Goal: Transaction & Acquisition: Download file/media

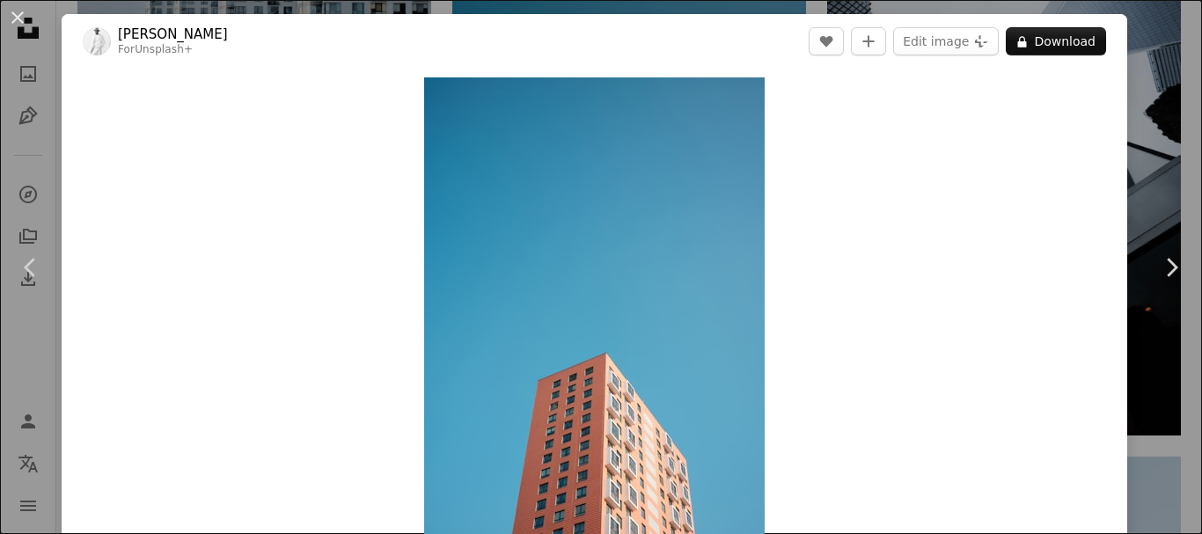
scroll to position [2024, 0]
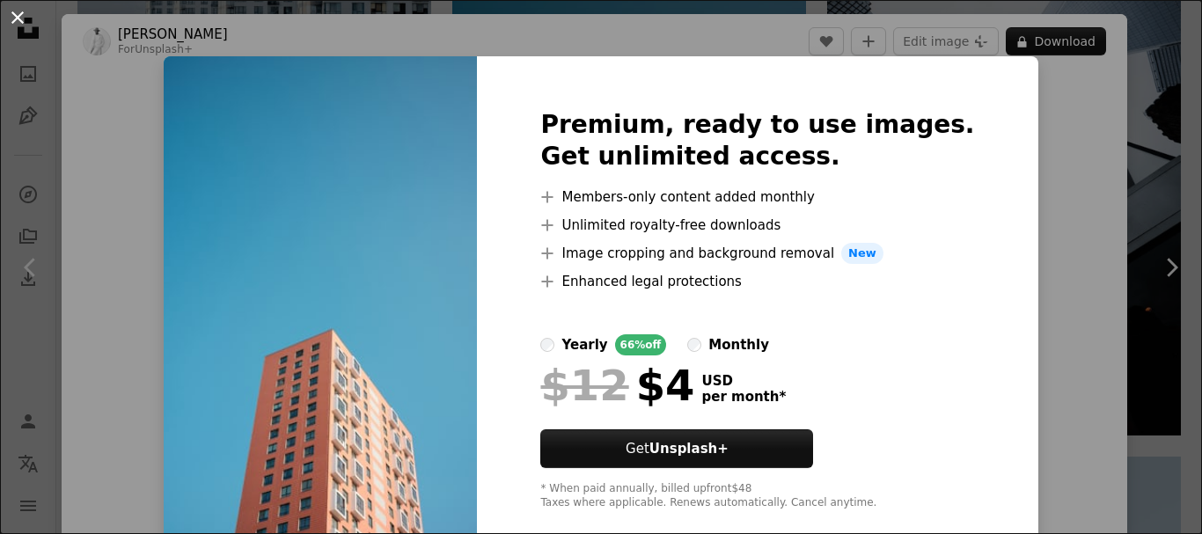
click at [19, 17] on button "An X shape" at bounding box center [17, 17] width 21 height 21
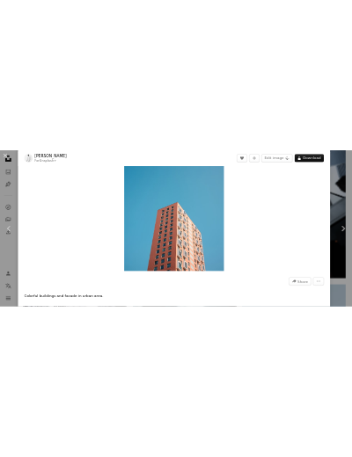
scroll to position [1490, 0]
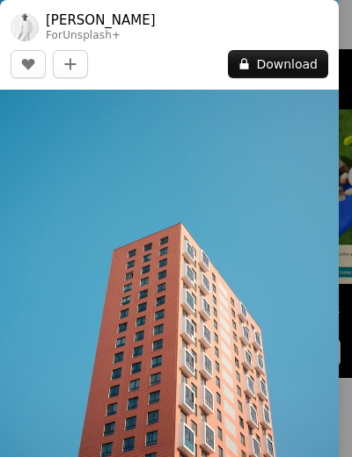
click at [194, 349] on img at bounding box center [169, 203] width 339 height 509
click at [190, 299] on img at bounding box center [169, 203] width 339 height 509
click at [192, 304] on img at bounding box center [169, 203] width 339 height 509
click at [144, 377] on img at bounding box center [169, 203] width 339 height 509
click at [193, 300] on img at bounding box center [169, 203] width 339 height 509
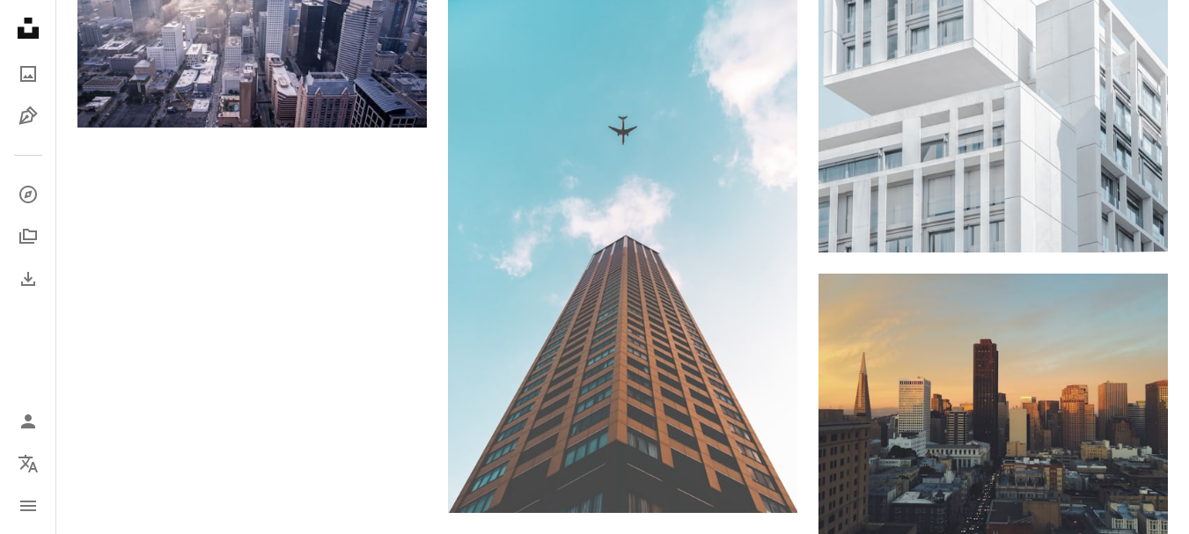
scroll to position [2592, 0]
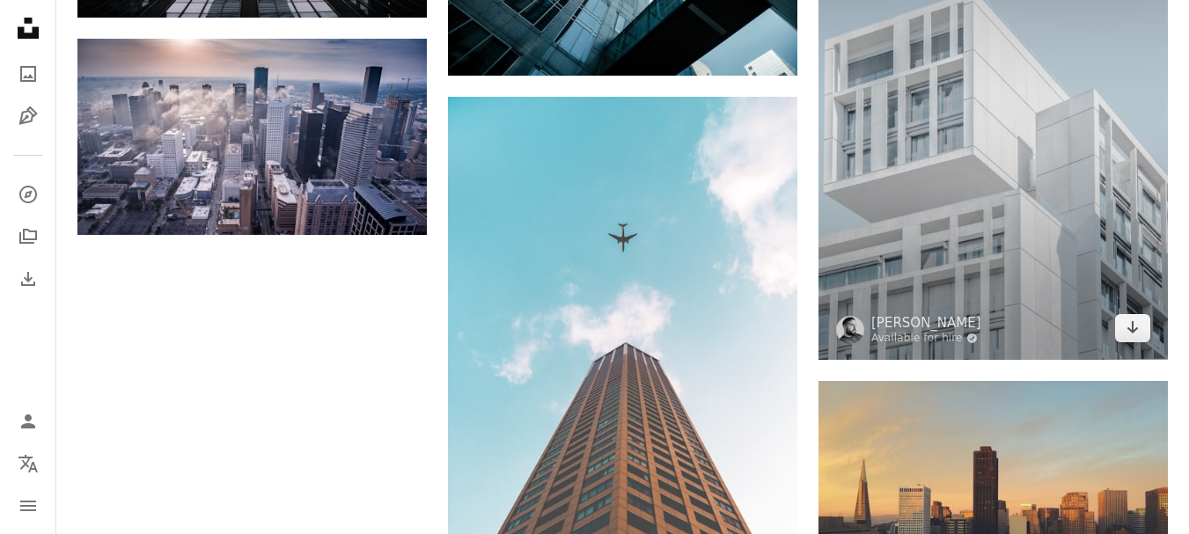
click at [919, 178] on img at bounding box center [992, 112] width 349 height 494
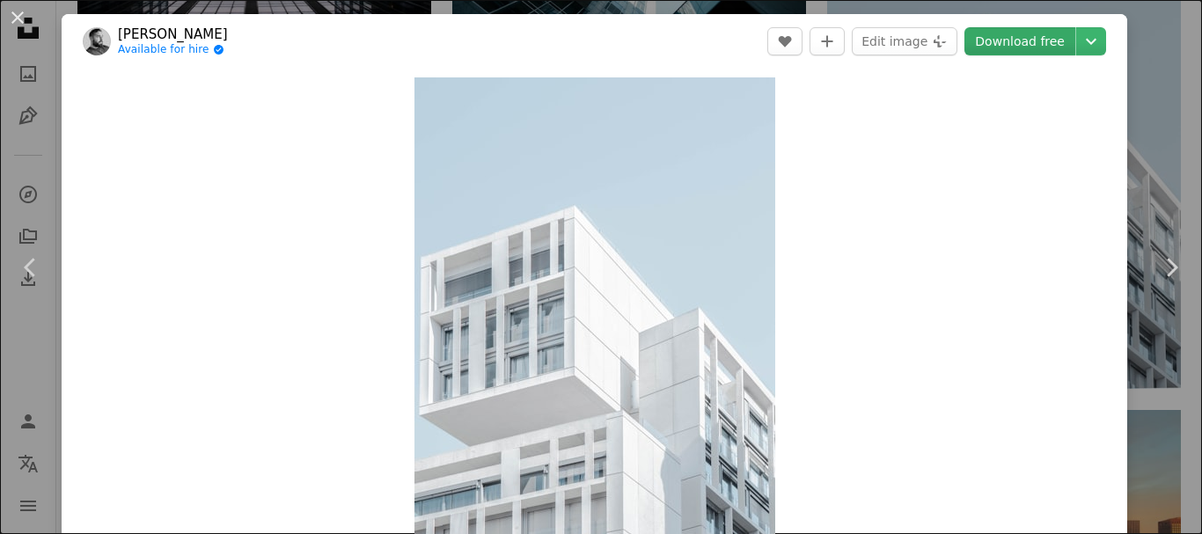
click at [1027, 44] on link "Download free" at bounding box center [1019, 41] width 111 height 28
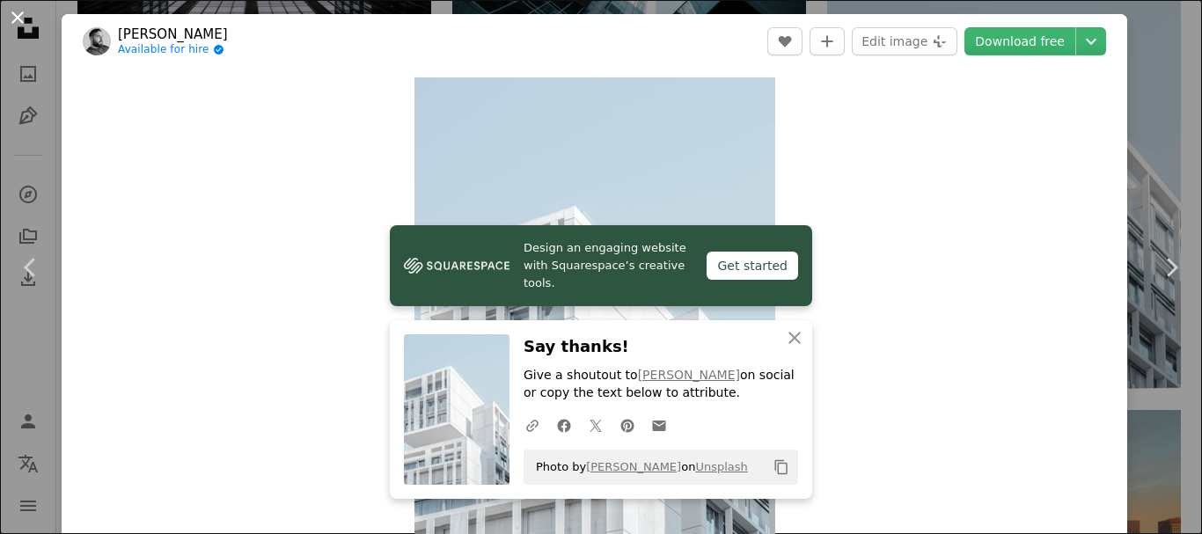
click at [12, 22] on button "An X shape" at bounding box center [17, 17] width 21 height 21
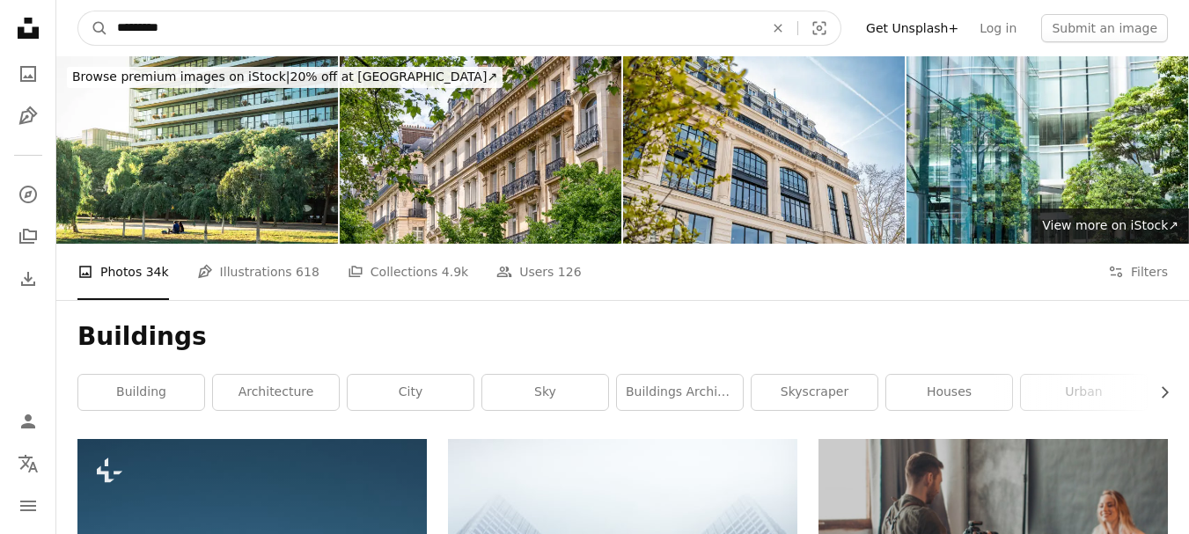
click at [387, 39] on input "*********" at bounding box center [433, 27] width 650 height 33
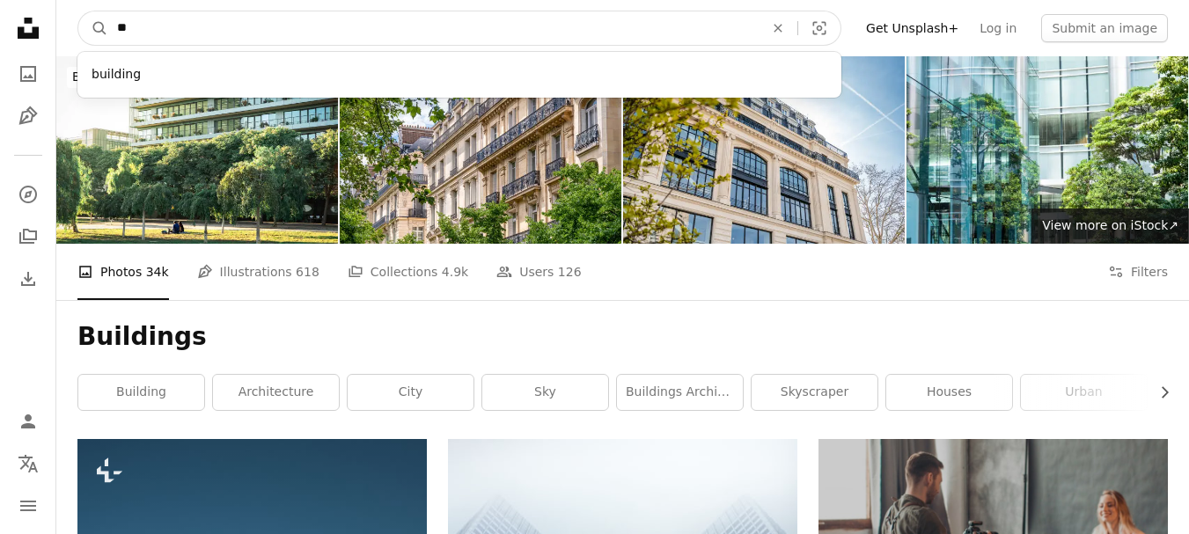
type input "*"
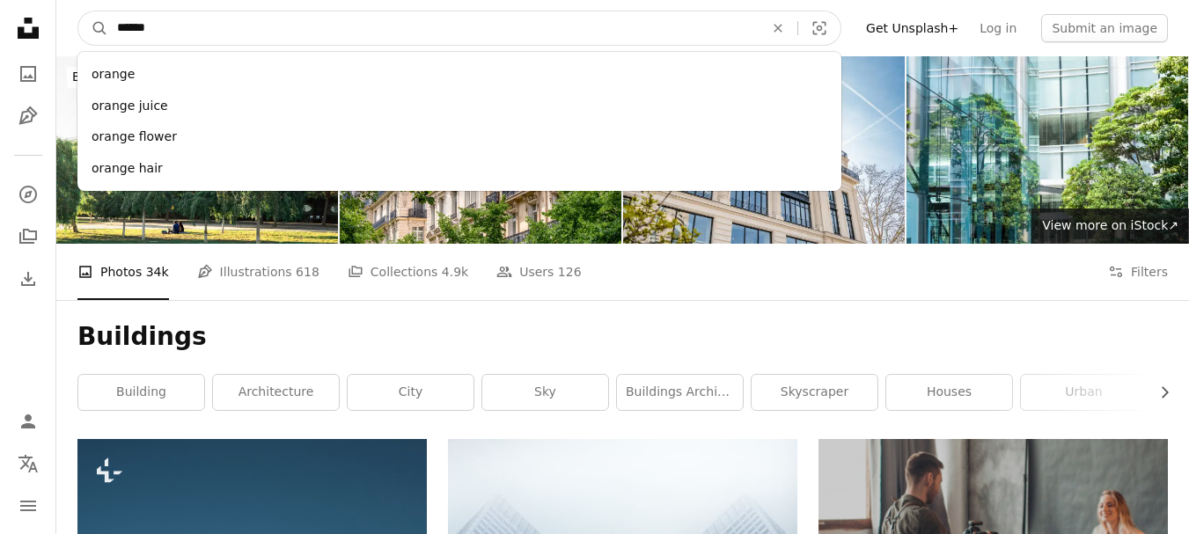
type input "******"
click at [78, 11] on button "A magnifying glass" at bounding box center [93, 27] width 30 height 33
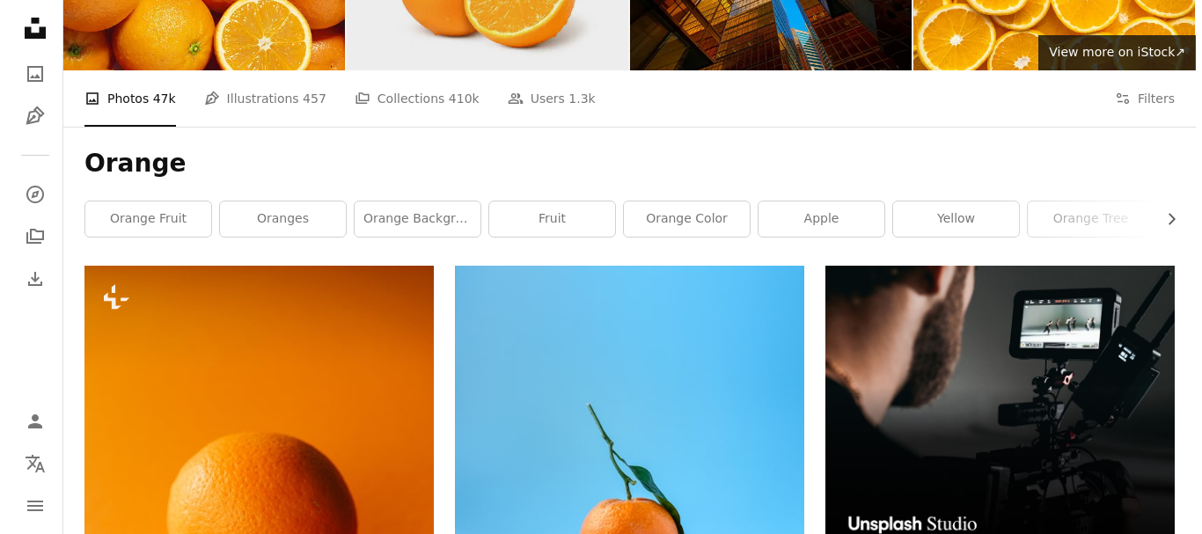
scroll to position [440, 0]
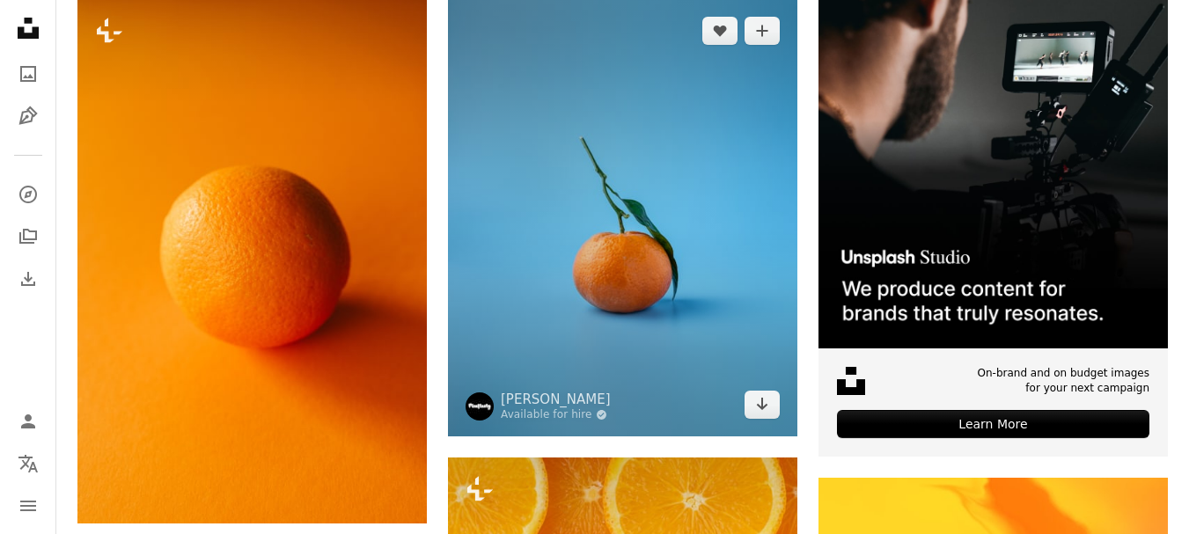
click at [571, 249] on img at bounding box center [622, 217] width 349 height 436
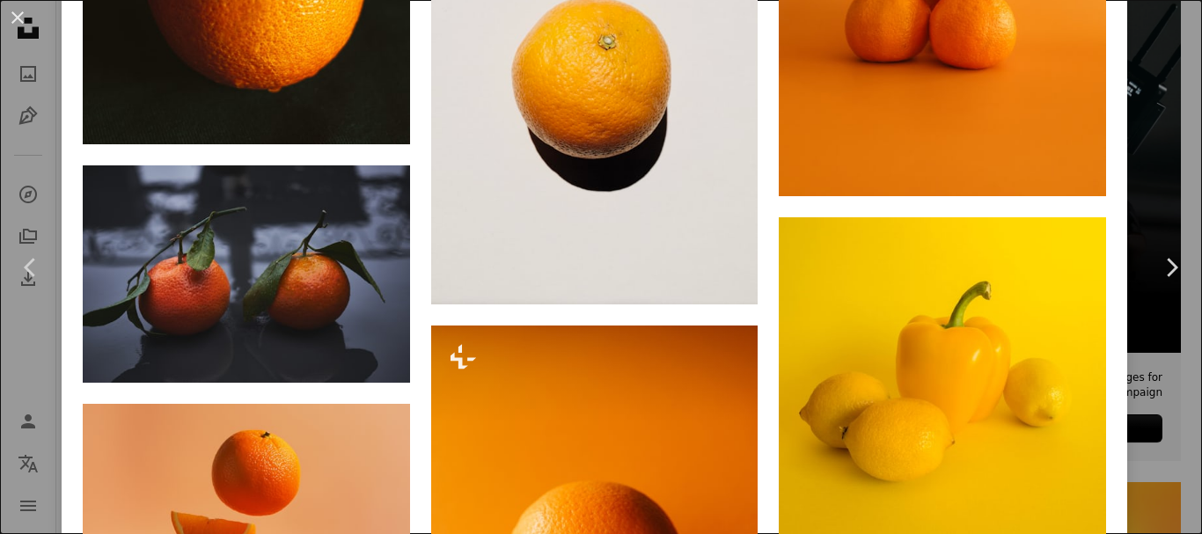
scroll to position [4223, 0]
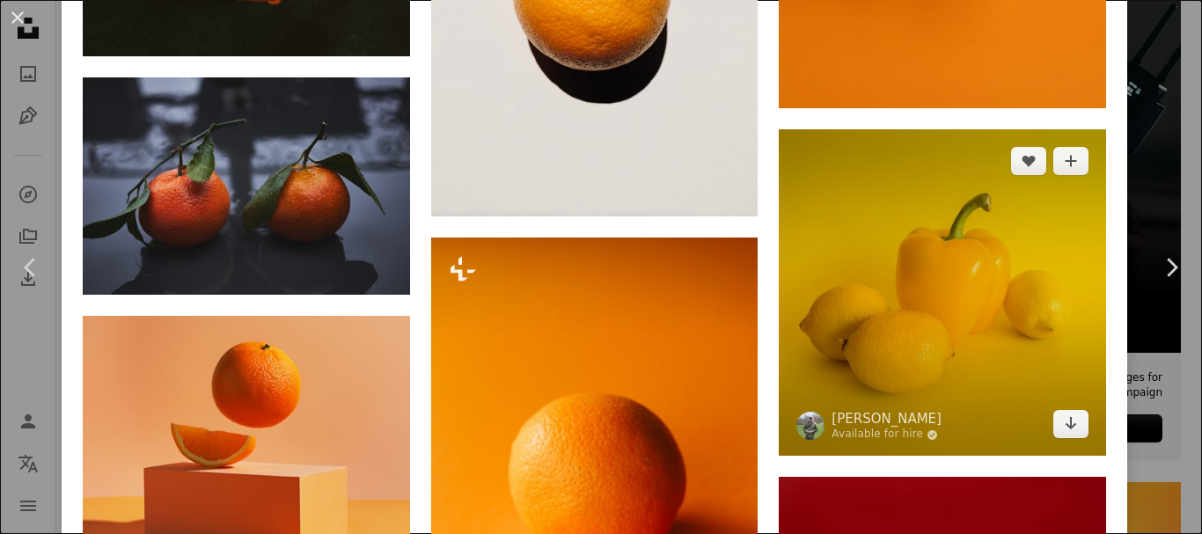
click at [863, 270] on img at bounding box center [942, 292] width 327 height 327
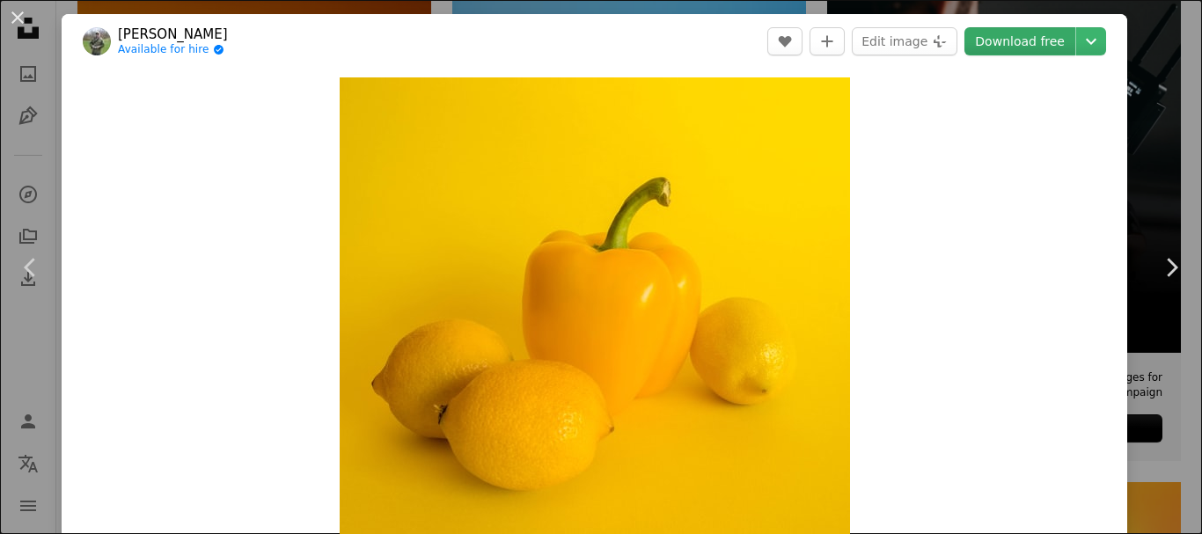
click at [1003, 48] on link "Download free" at bounding box center [1019, 41] width 111 height 28
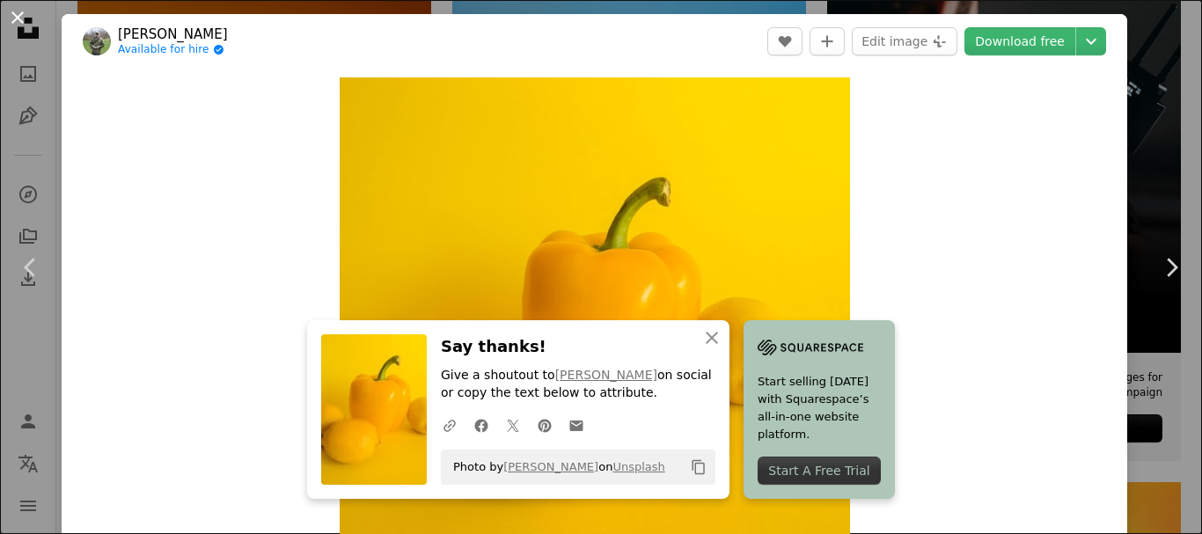
click at [8, 11] on button "An X shape" at bounding box center [17, 17] width 21 height 21
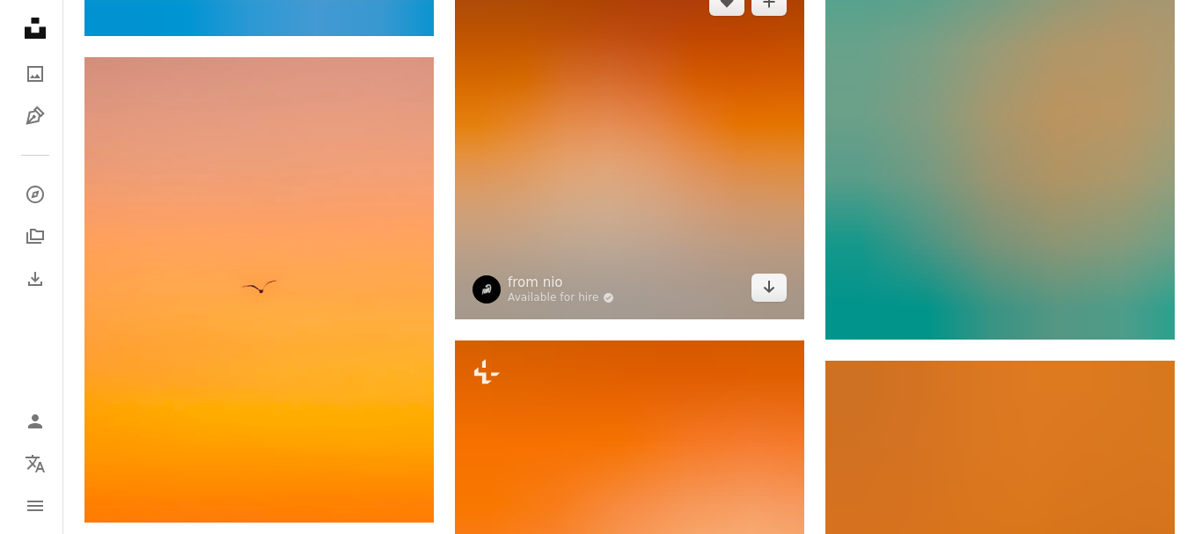
scroll to position [2024, 0]
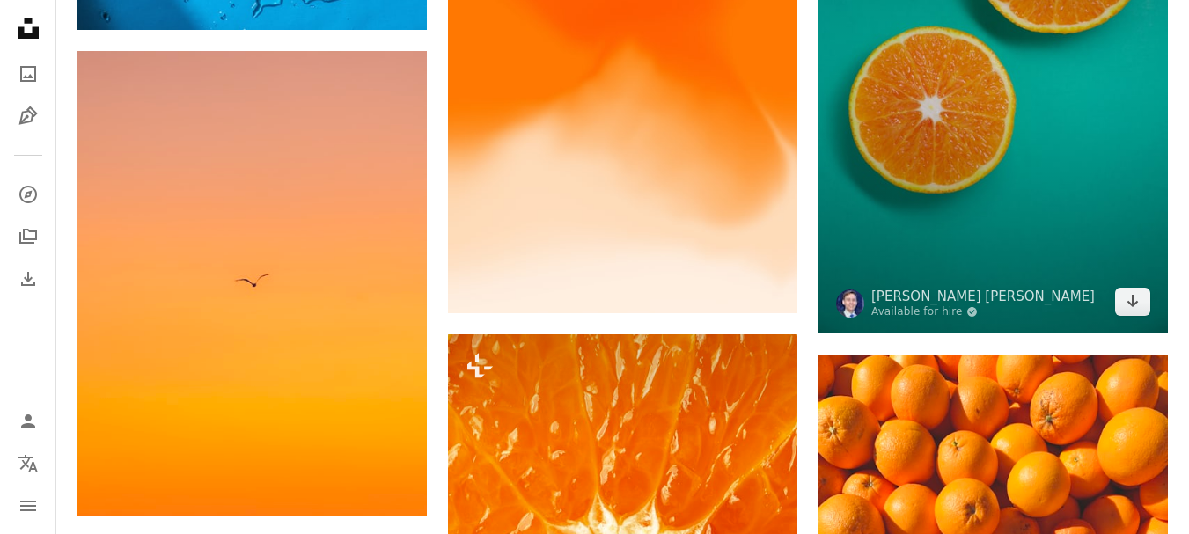
click at [980, 132] on img at bounding box center [992, 71] width 349 height 524
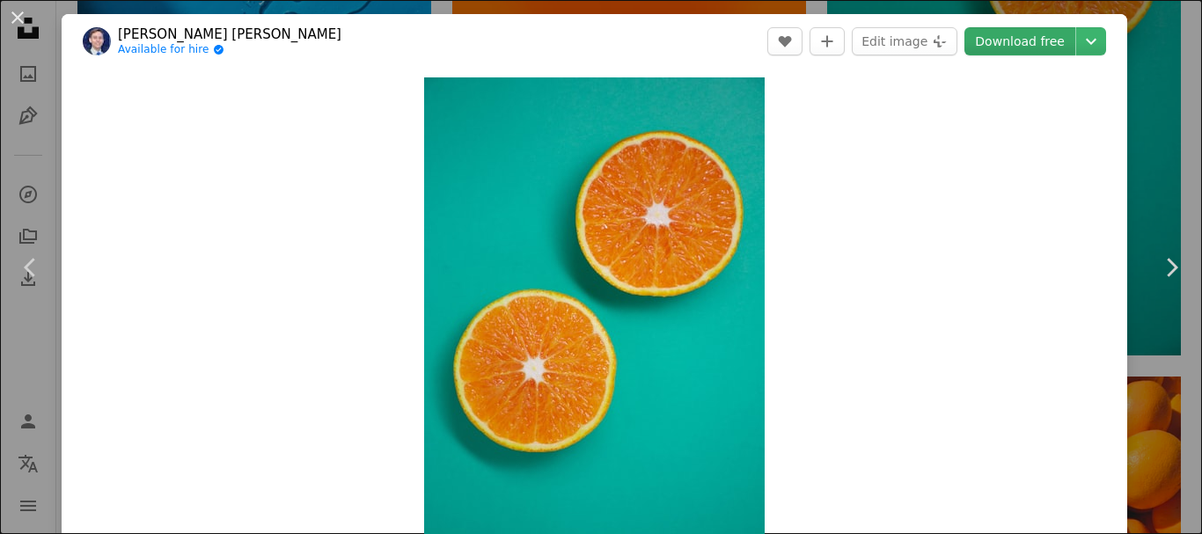
click at [1004, 42] on link "Download free" at bounding box center [1019, 41] width 111 height 28
